Goal: Task Accomplishment & Management: Manage account settings

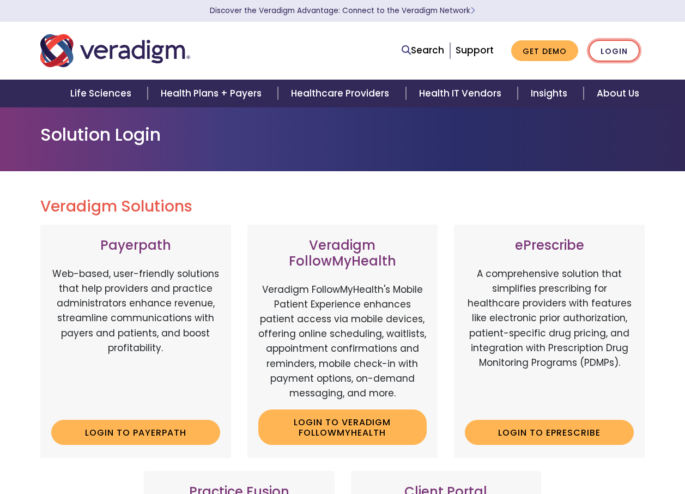
drag, startPoint x: 0, startPoint y: 0, endPoint x: 615, endPoint y: 46, distance: 617.1
click at [615, 46] on link "Login" at bounding box center [614, 51] width 51 height 22
click at [606, 55] on link "Login" at bounding box center [614, 51] width 51 height 22
